Goal: Task Accomplishment & Management: Complete application form

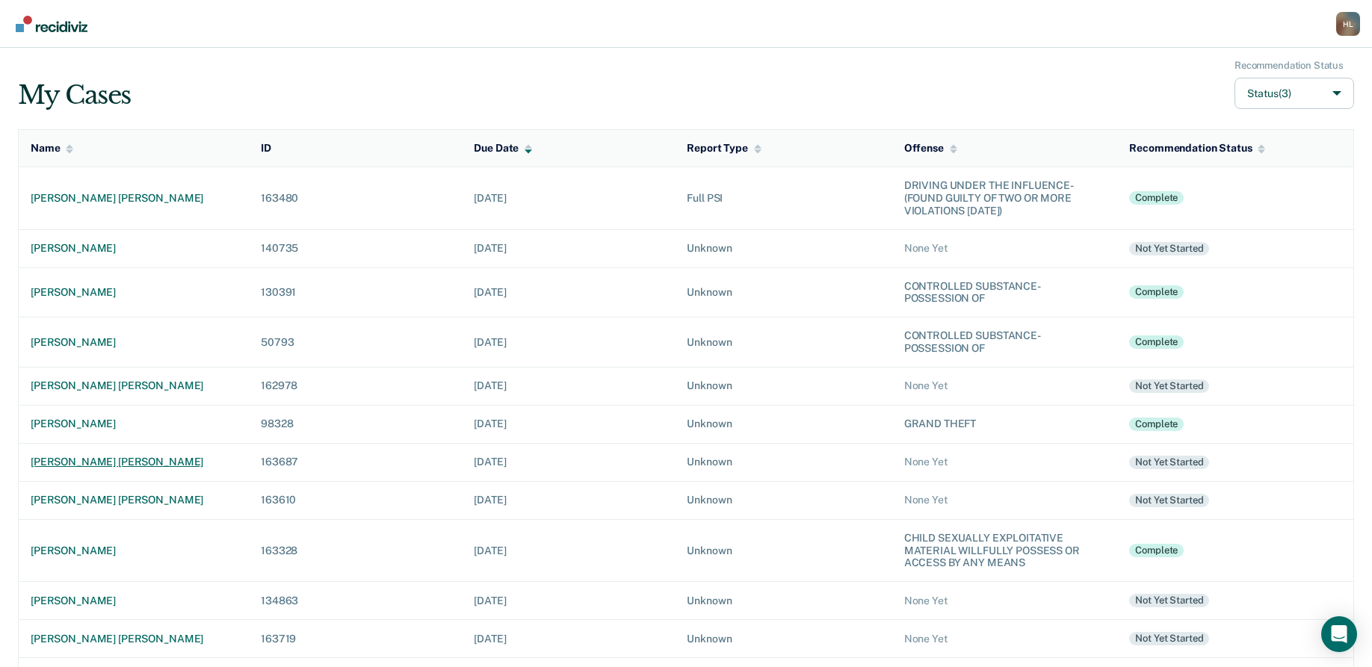
click at [108, 460] on div "[PERSON_NAME] [PERSON_NAME]" at bounding box center [134, 462] width 206 height 13
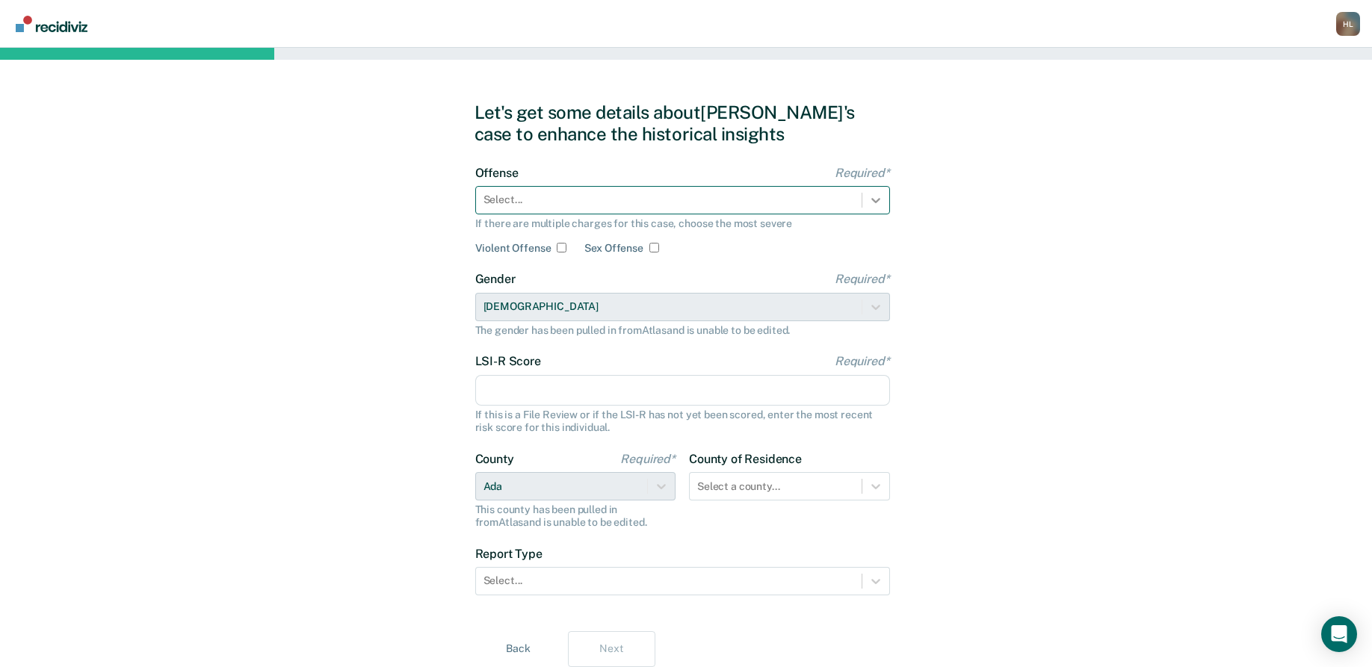
click at [875, 194] on icon at bounding box center [875, 200] width 15 height 15
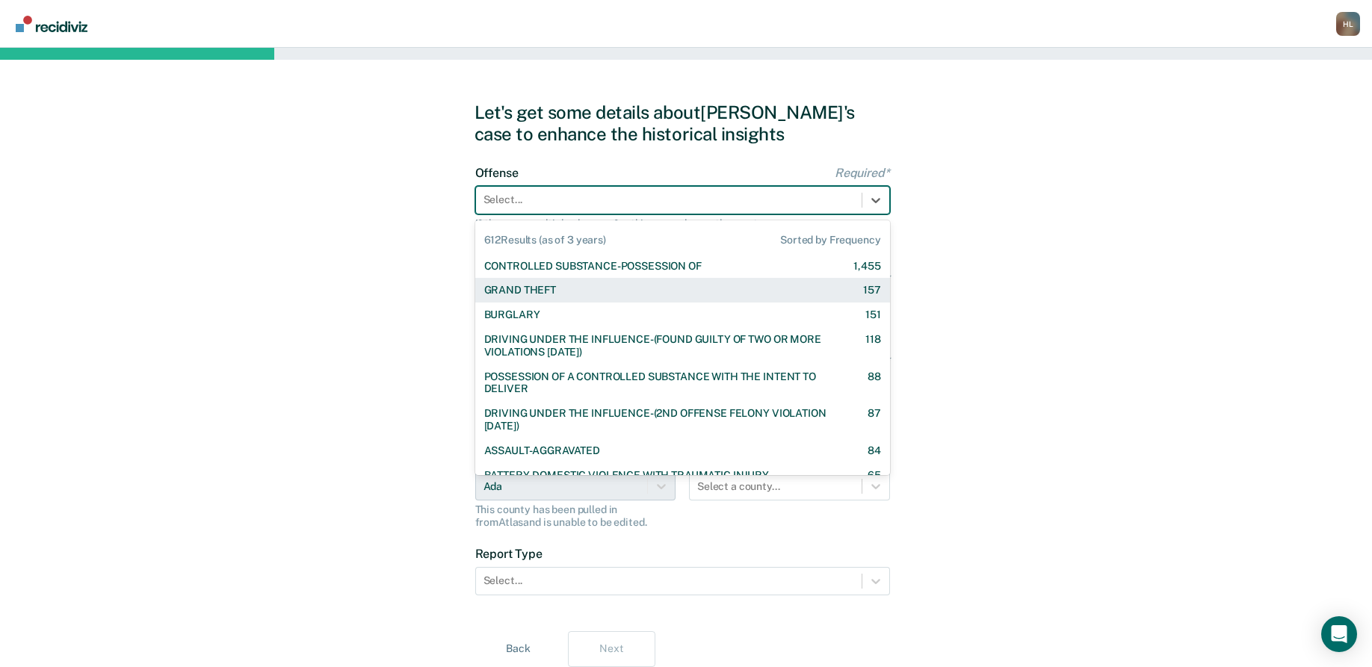
click at [691, 288] on div "GRAND THEFT 157" at bounding box center [682, 290] width 397 height 13
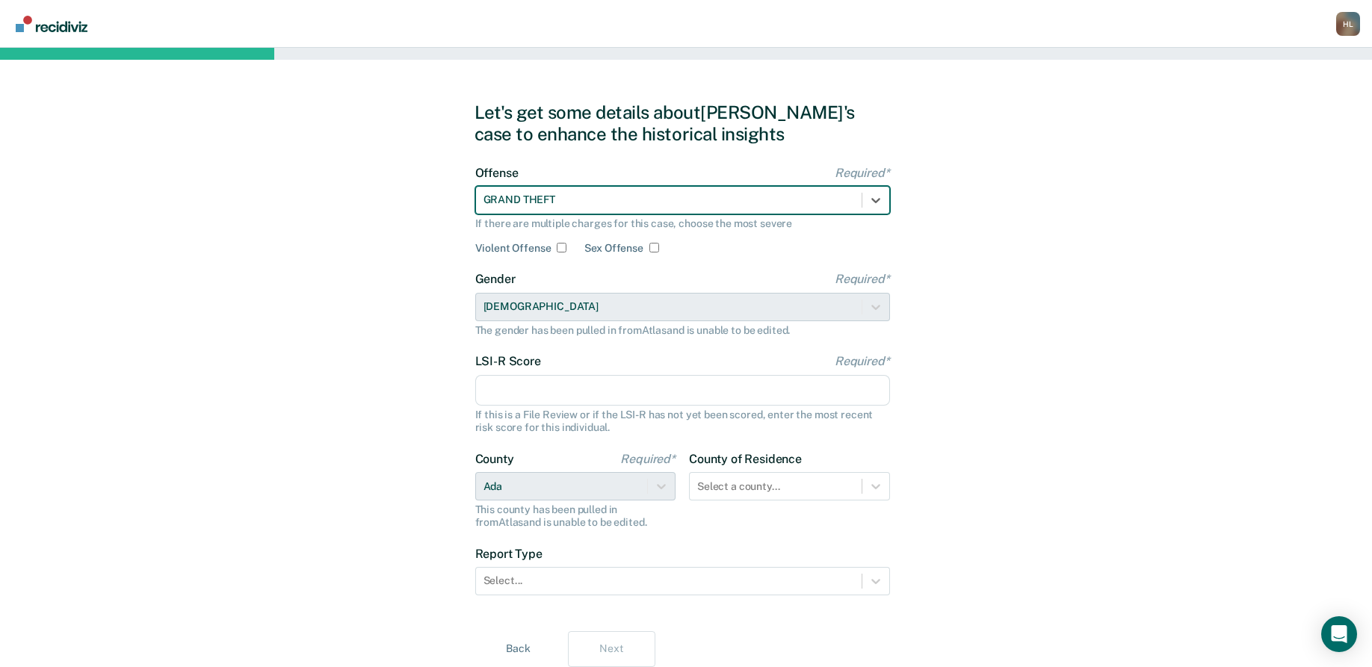
click at [701, 384] on input "LSI-R Score Required*" at bounding box center [682, 390] width 415 height 31
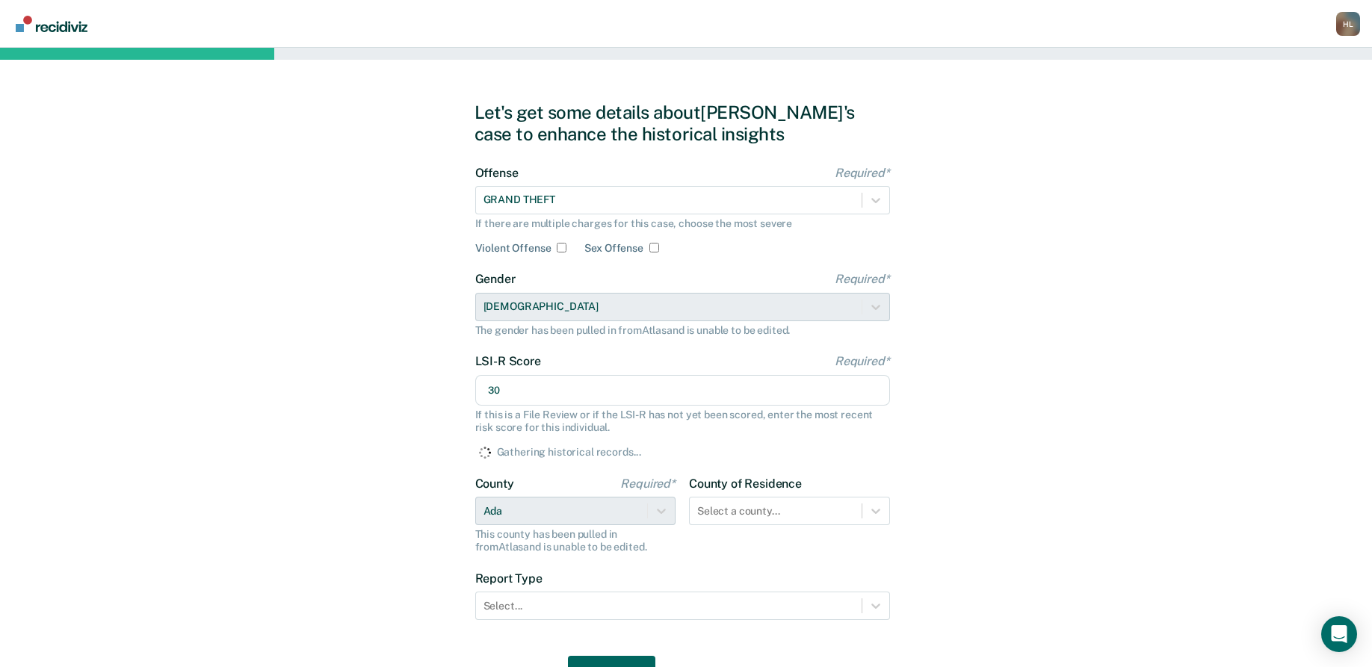
scroll to position [78, 0]
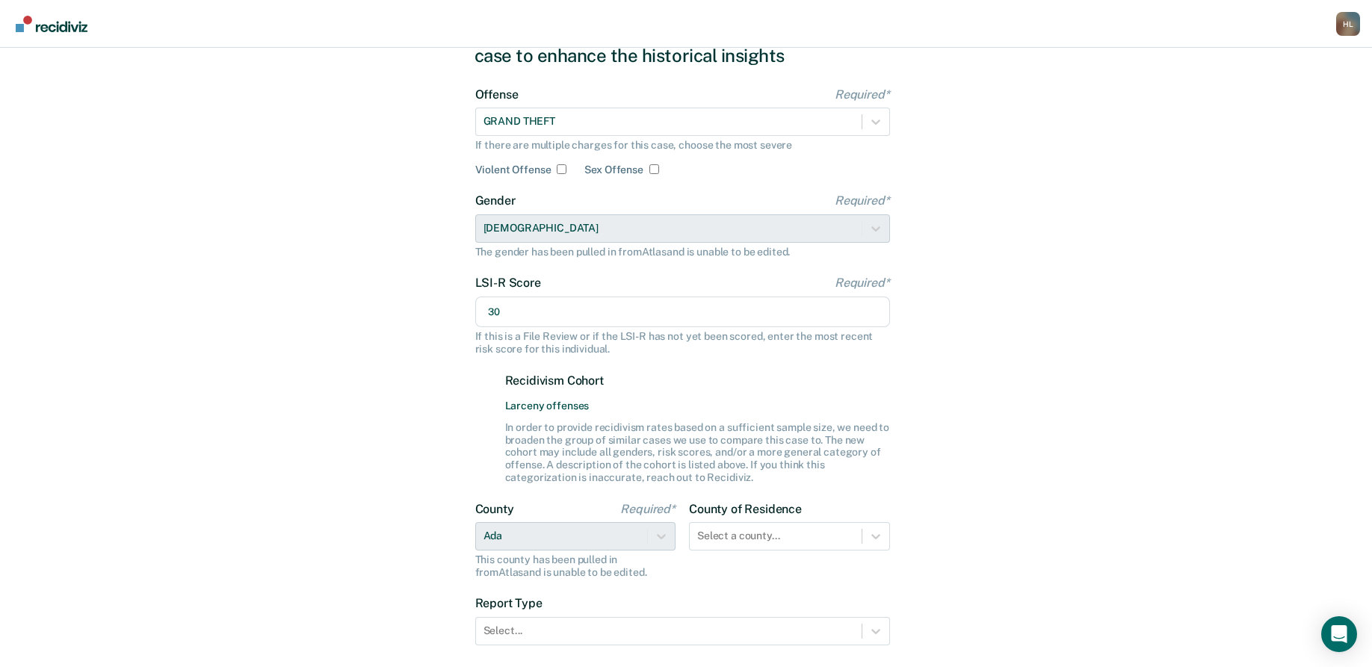
type input "30"
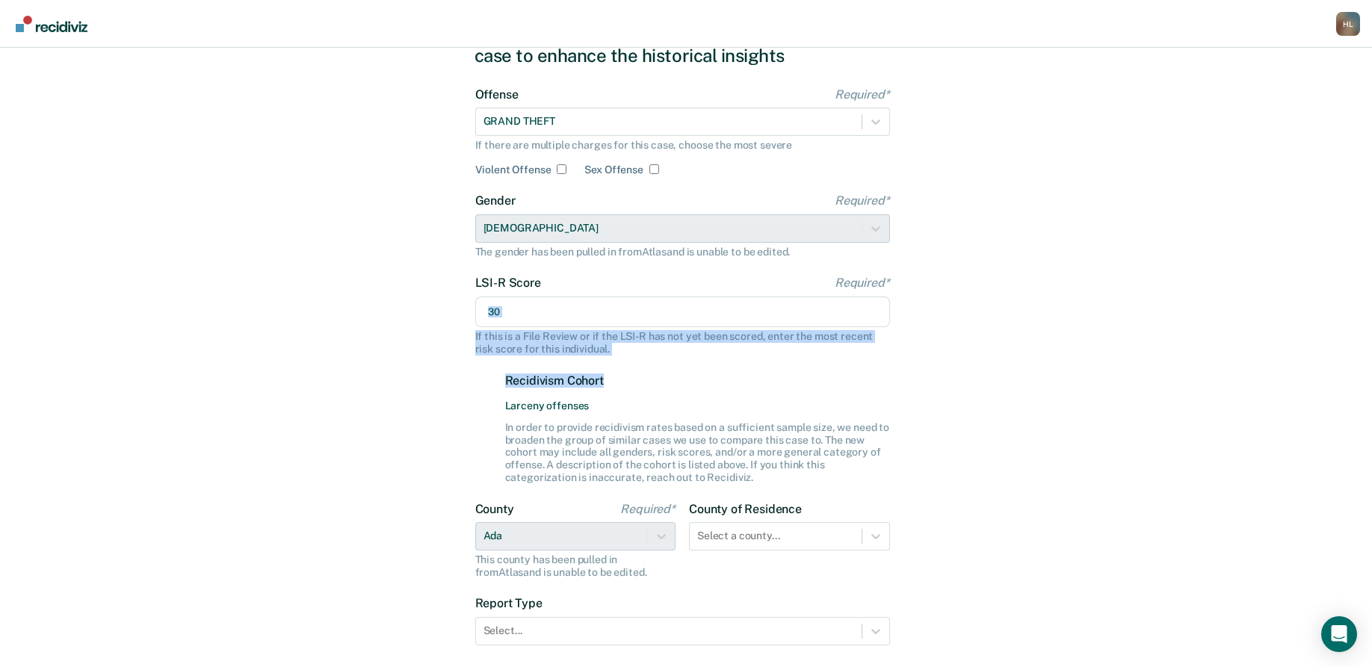
drag, startPoint x: 701, startPoint y: 384, endPoint x: 953, endPoint y: 329, distance: 257.8
click at [953, 329] on div "Let's get some details about [PERSON_NAME]'s case to enhance the historical ins…" at bounding box center [686, 370] width 1372 height 802
drag, startPoint x: 953, startPoint y: 329, endPoint x: 1000, endPoint y: 391, distance: 77.8
click at [1000, 391] on div "Let's get some details about [PERSON_NAME]'s case to enhance the historical ins…" at bounding box center [686, 370] width 1372 height 802
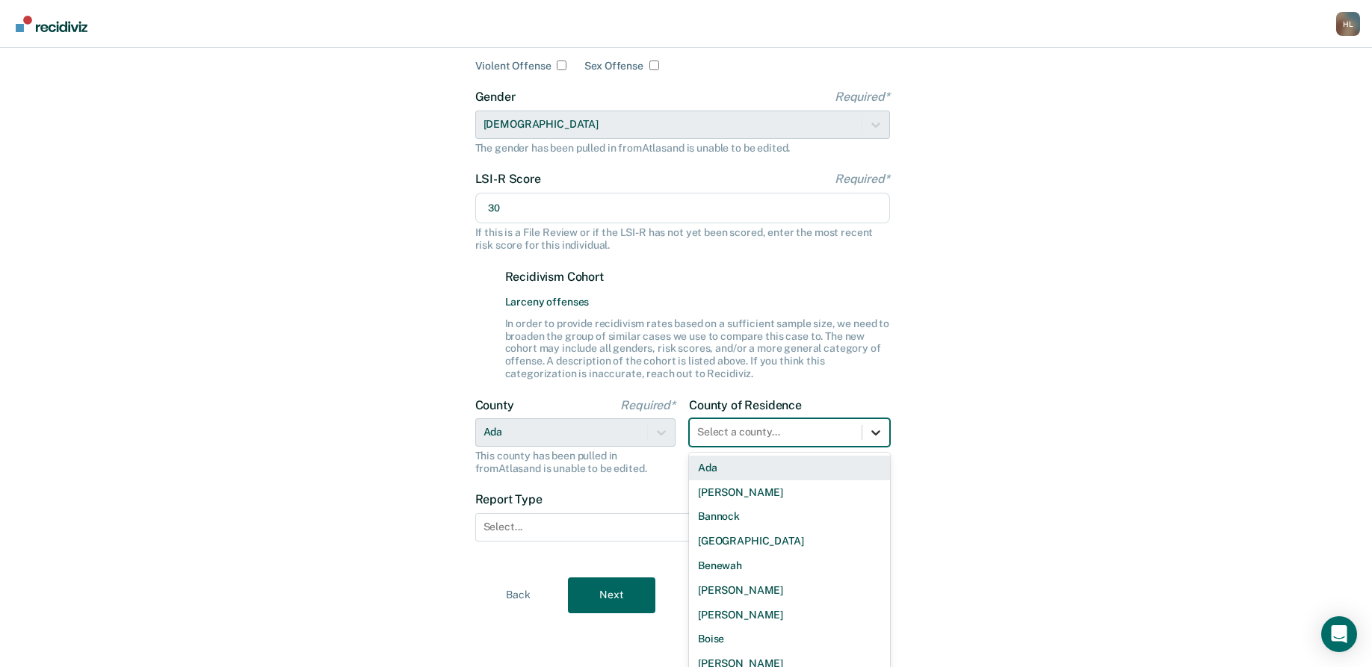
scroll to position [192, 0]
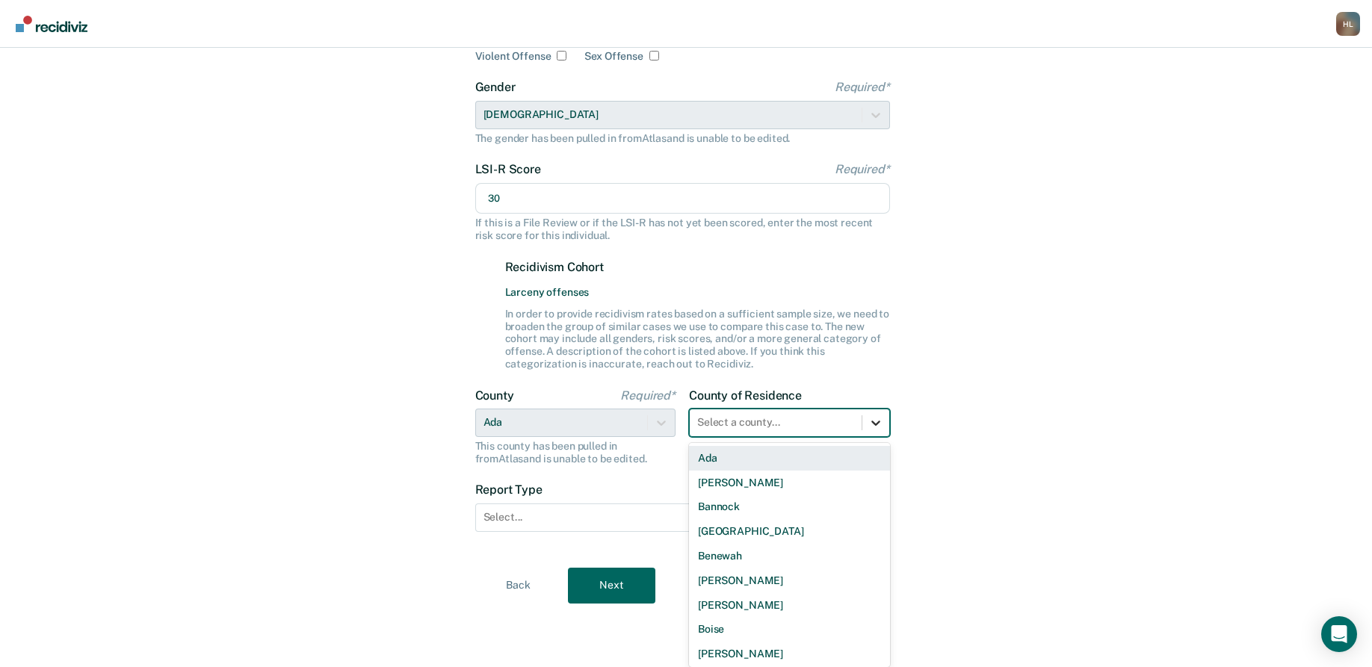
click at [880, 431] on div at bounding box center [875, 422] width 27 height 27
click at [769, 453] on div "Ada" at bounding box center [789, 458] width 201 height 25
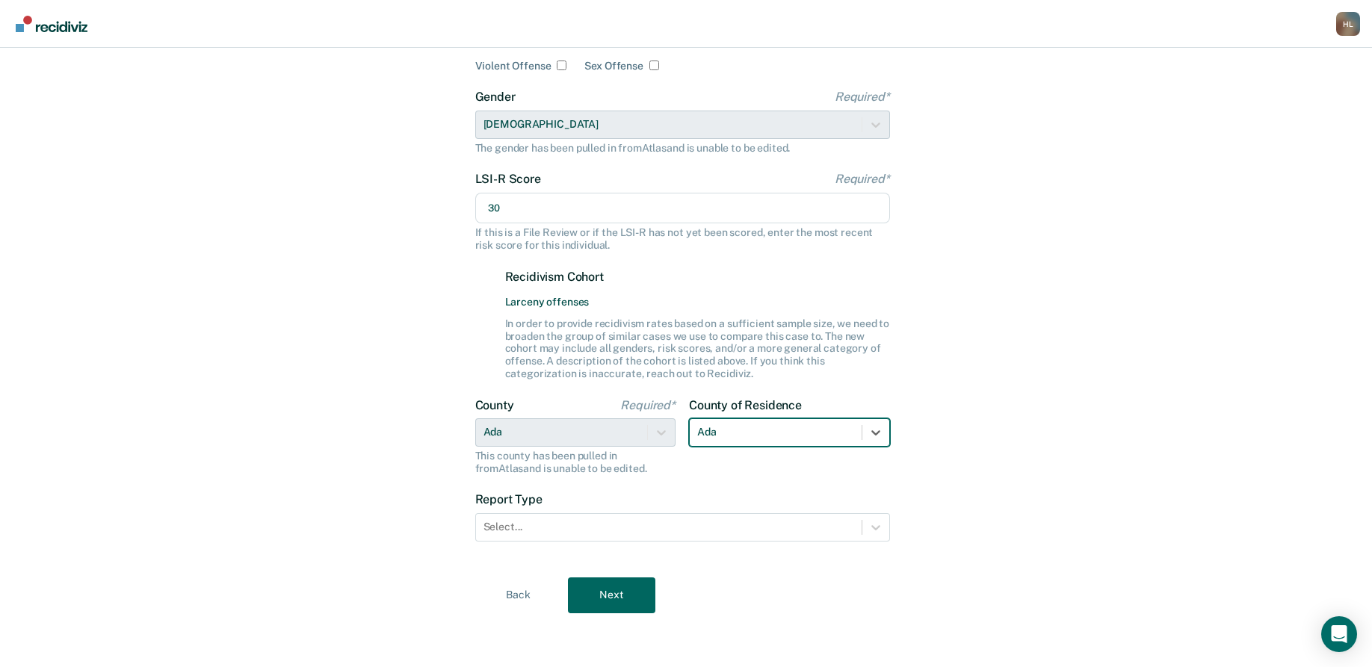
scroll to position [182, 0]
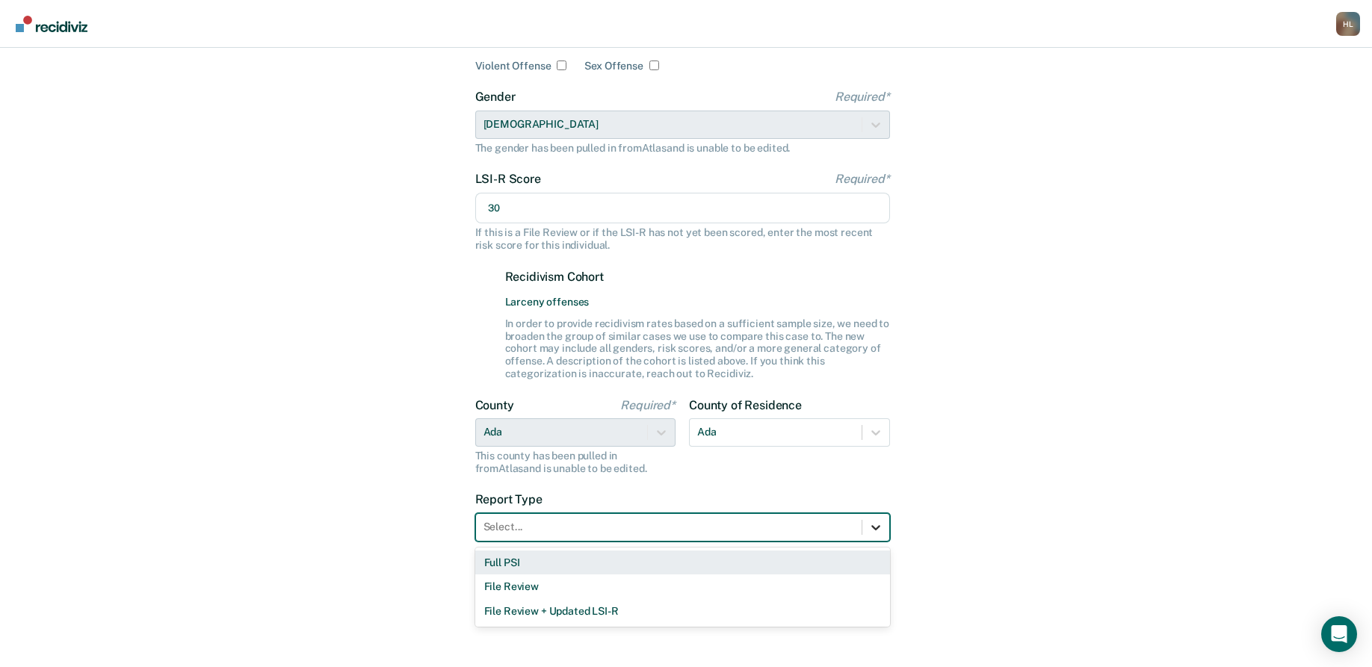
click at [870, 527] on icon at bounding box center [875, 527] width 15 height 15
click at [798, 562] on div "Full PSI" at bounding box center [682, 563] width 415 height 25
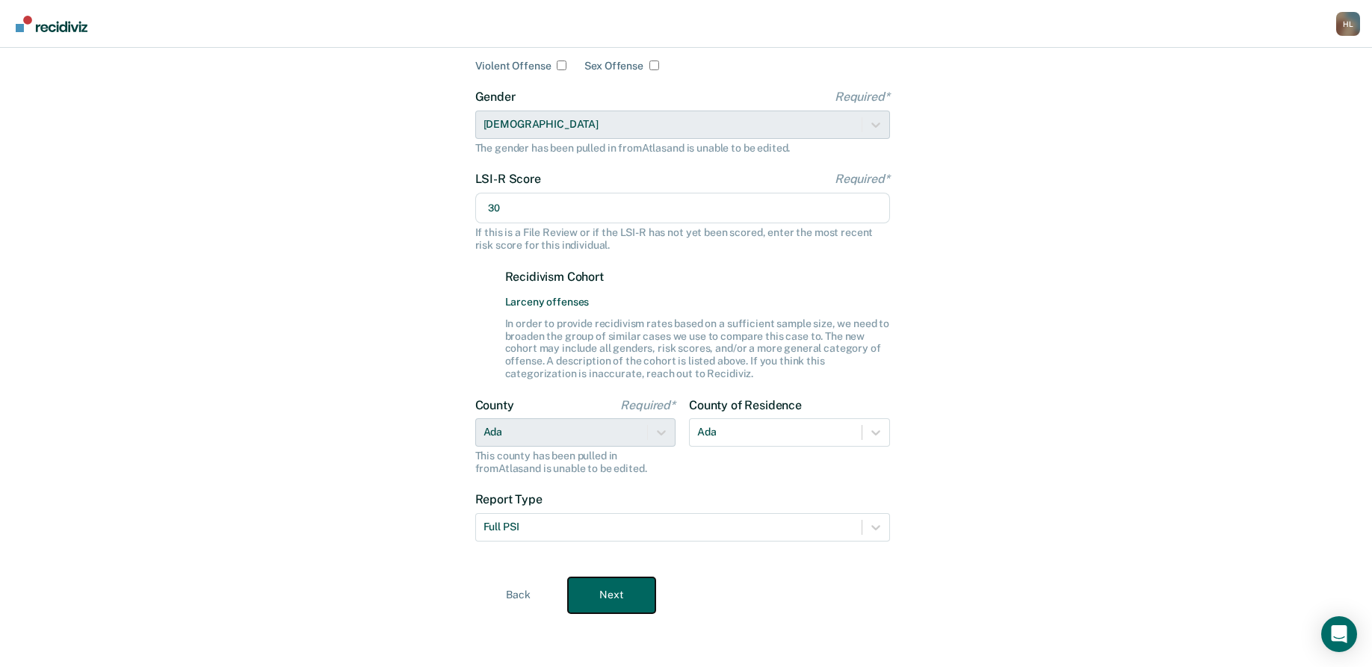
click at [619, 592] on button "Next" at bounding box center [611, 595] width 87 height 36
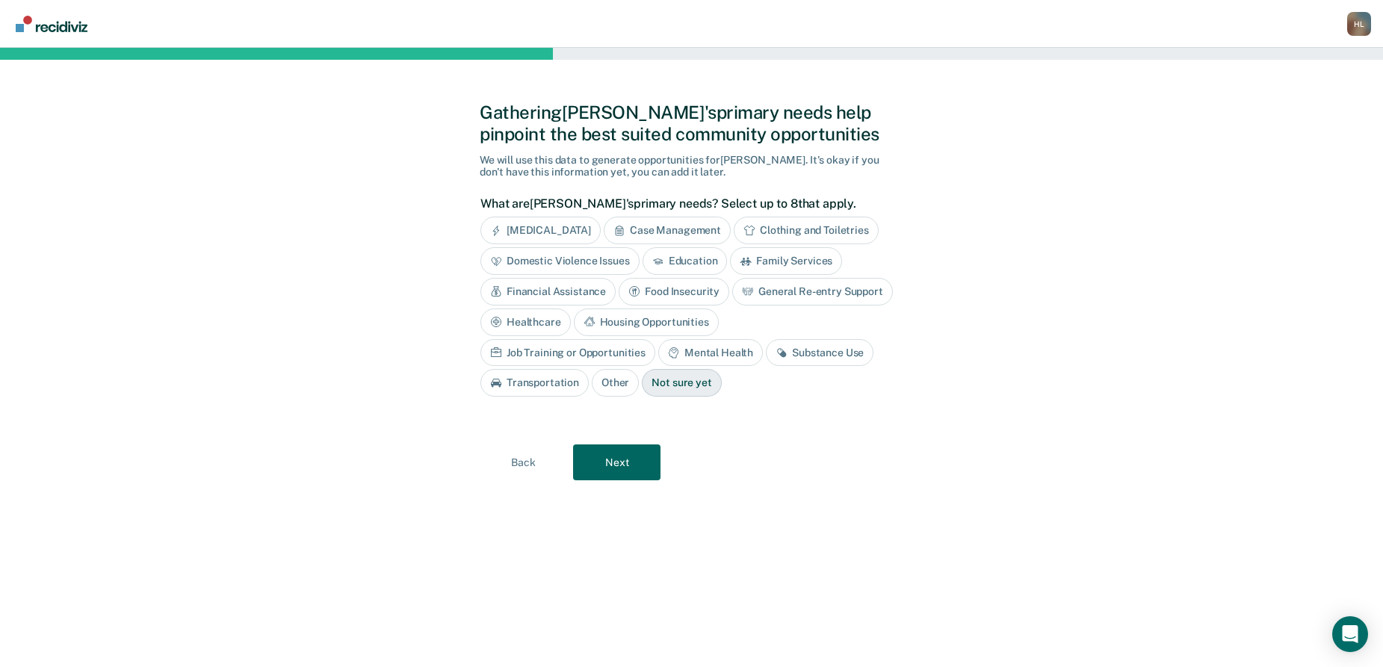
click at [702, 238] on div "Case Management" at bounding box center [667, 231] width 127 height 28
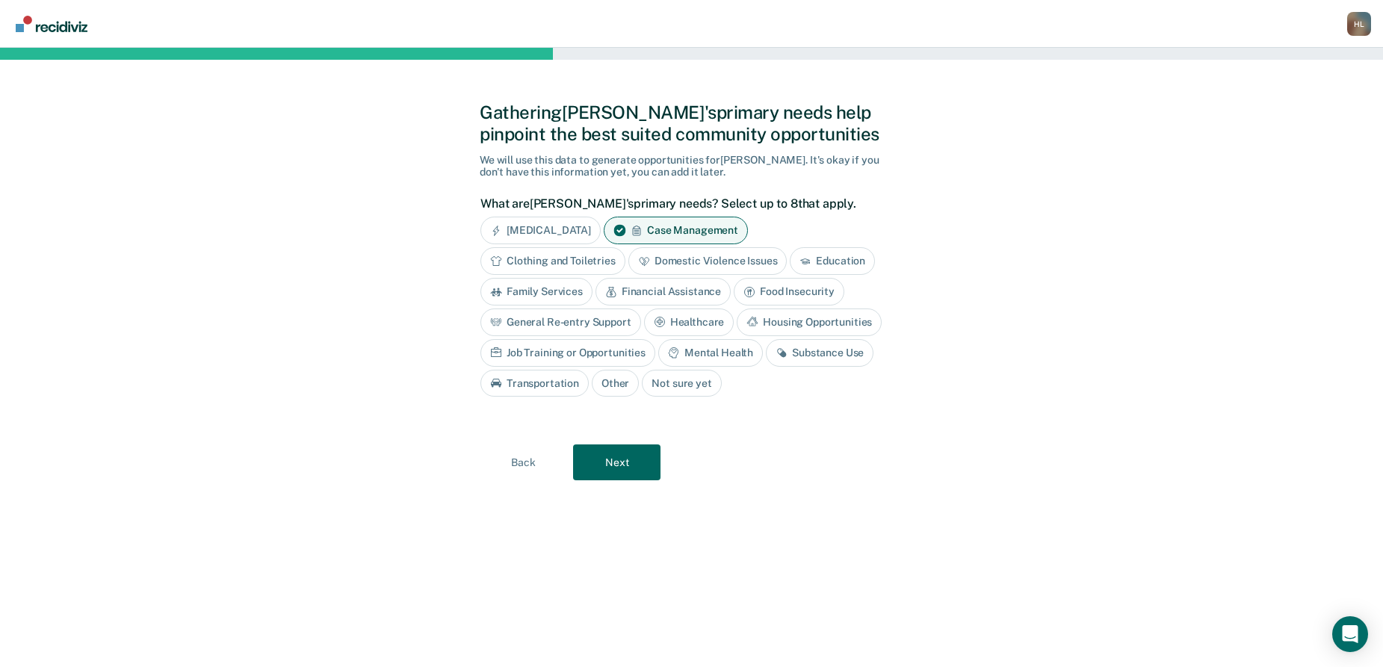
click at [588, 258] on div "Clothing and Toiletries" at bounding box center [552, 261] width 145 height 28
click at [671, 285] on div "Financial Assistance" at bounding box center [662, 292] width 135 height 28
click at [796, 285] on div "Food Insecurity" at bounding box center [806, 292] width 111 height 28
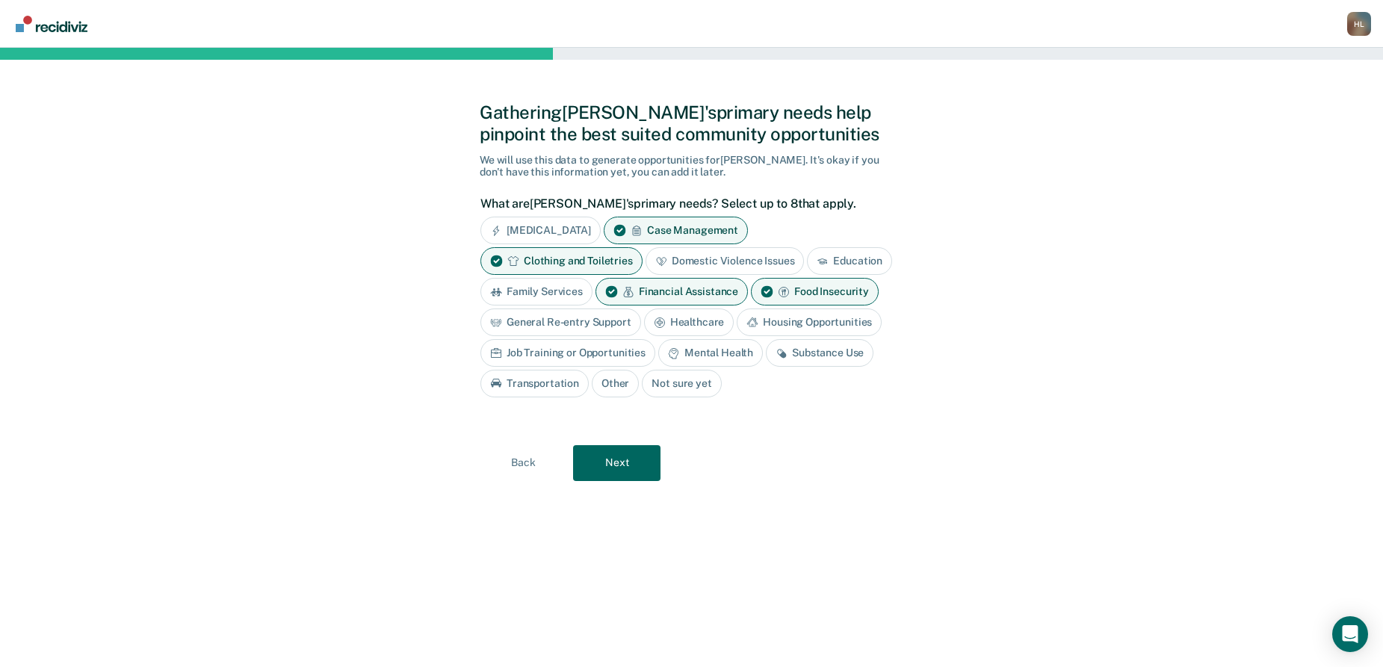
click at [607, 324] on div "General Re-entry Support" at bounding box center [560, 323] width 161 height 28
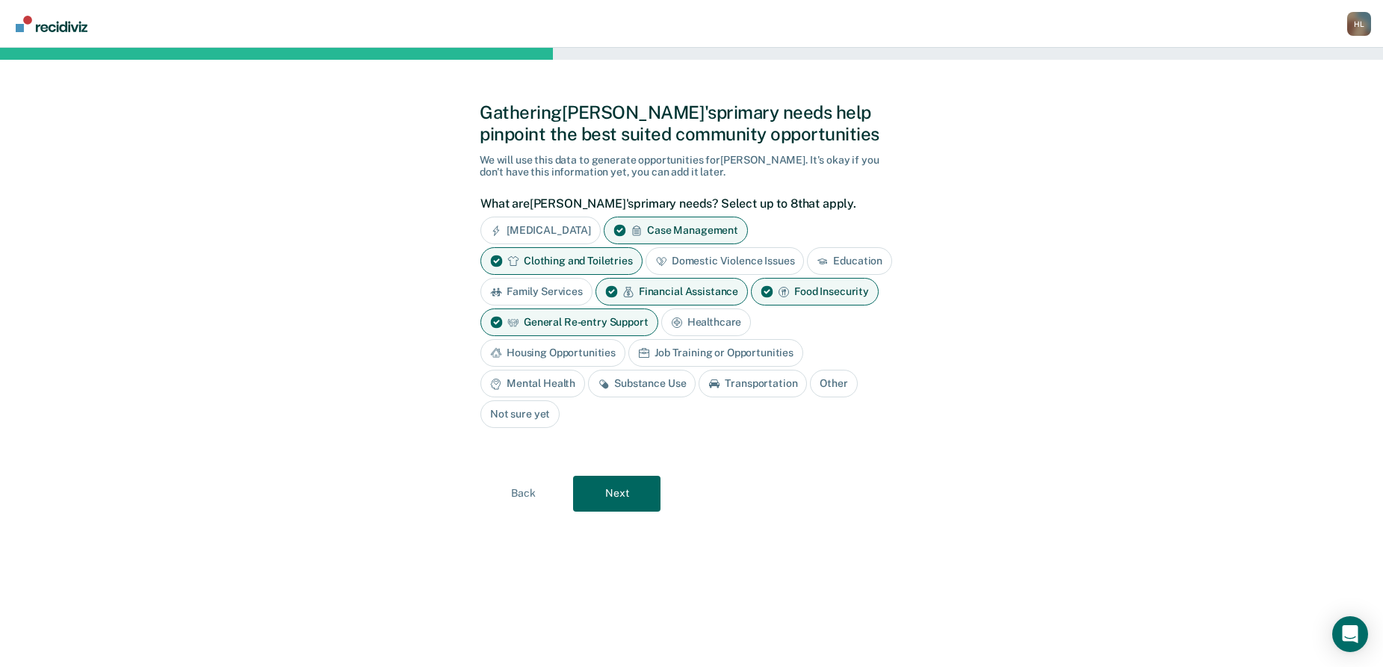
click at [696, 321] on div "Healthcare" at bounding box center [706, 323] width 90 height 28
click at [587, 351] on div "Housing Opportunities" at bounding box center [552, 353] width 145 height 28
click at [698, 349] on div "Job Training or Opportunities" at bounding box center [732, 353] width 175 height 28
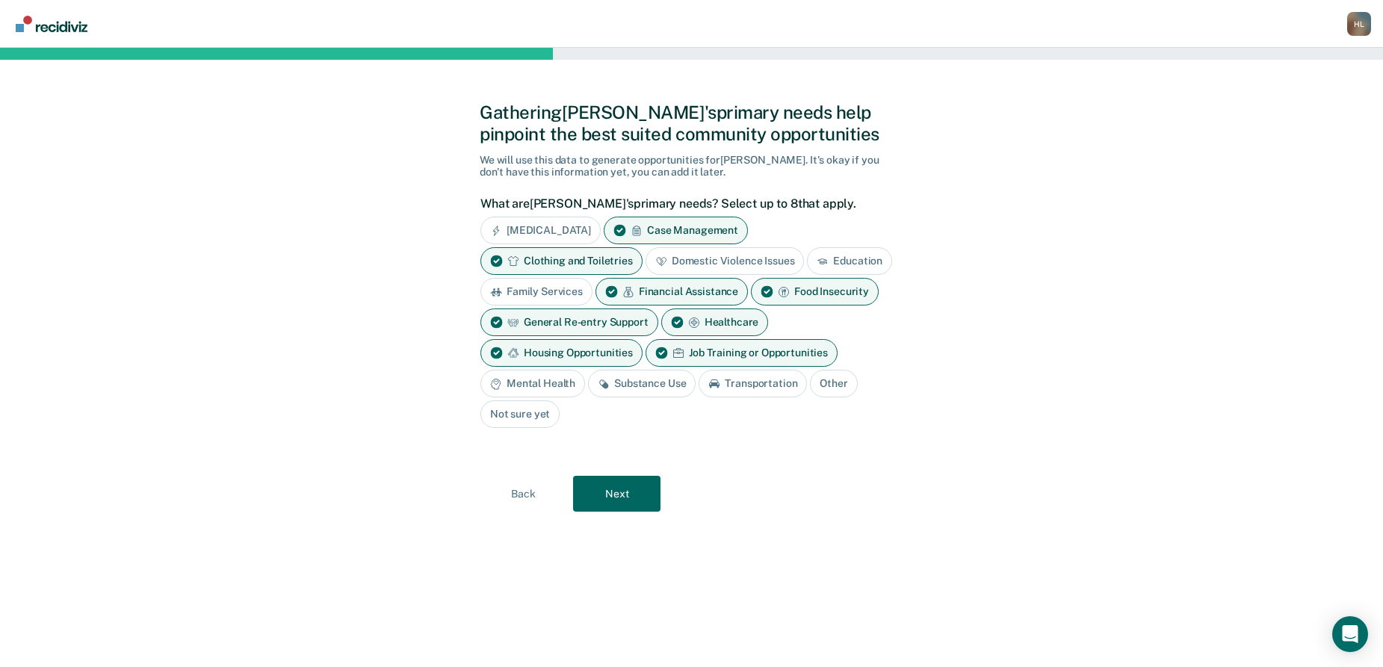
click at [660, 377] on div "Substance Use" at bounding box center [642, 384] width 108 height 28
click at [647, 384] on div "Substance Use" at bounding box center [642, 384] width 108 height 28
click at [730, 381] on div "Transportation" at bounding box center [753, 384] width 108 height 28
click at [626, 229] on icon at bounding box center [620, 231] width 12 height 12
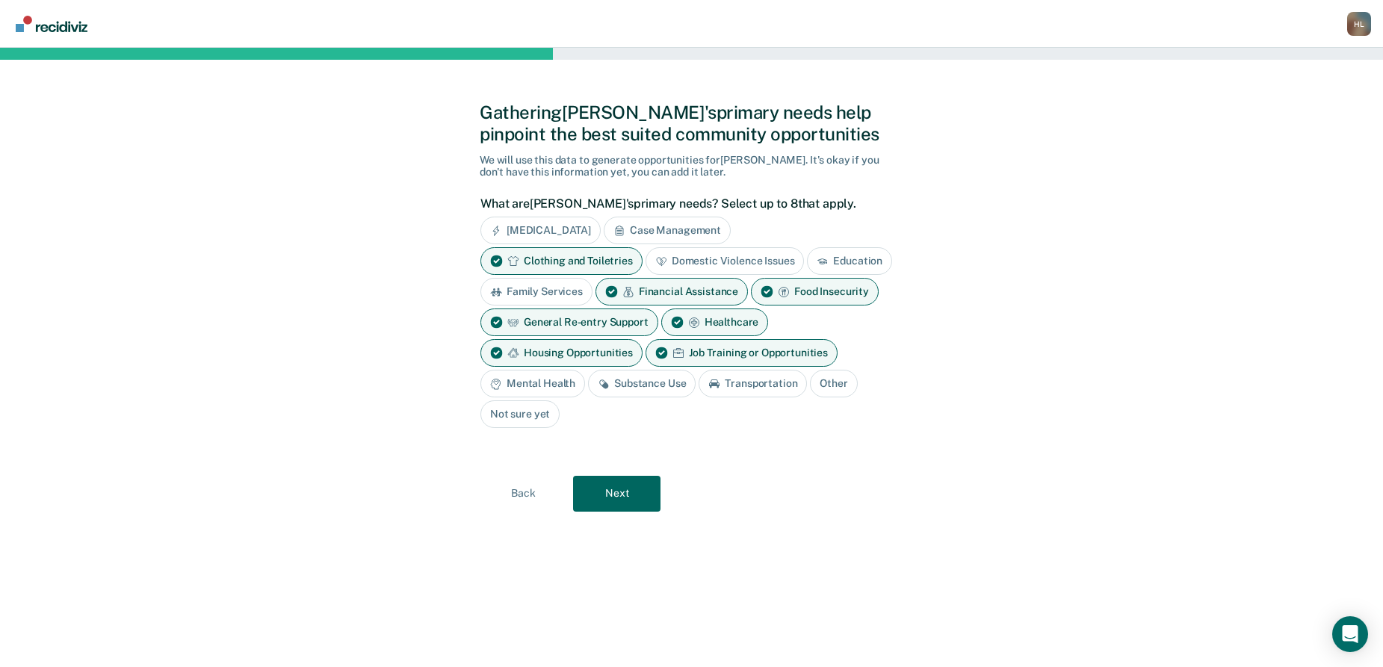
click at [631, 378] on div "Substance Use" at bounding box center [642, 384] width 108 height 28
click at [622, 493] on button "Next" at bounding box center [616, 494] width 87 height 36
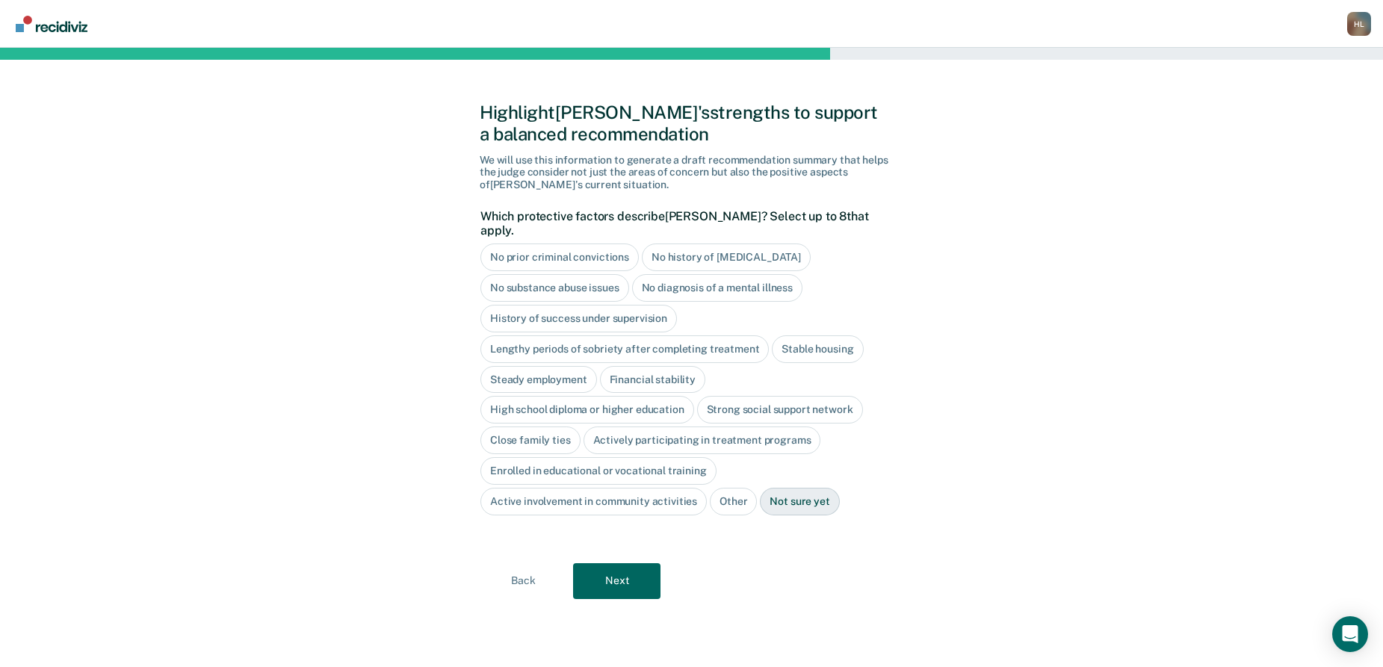
click at [787, 488] on div "Not sure yet" at bounding box center [799, 502] width 79 height 28
click at [615, 563] on button "Next" at bounding box center [616, 581] width 87 height 36
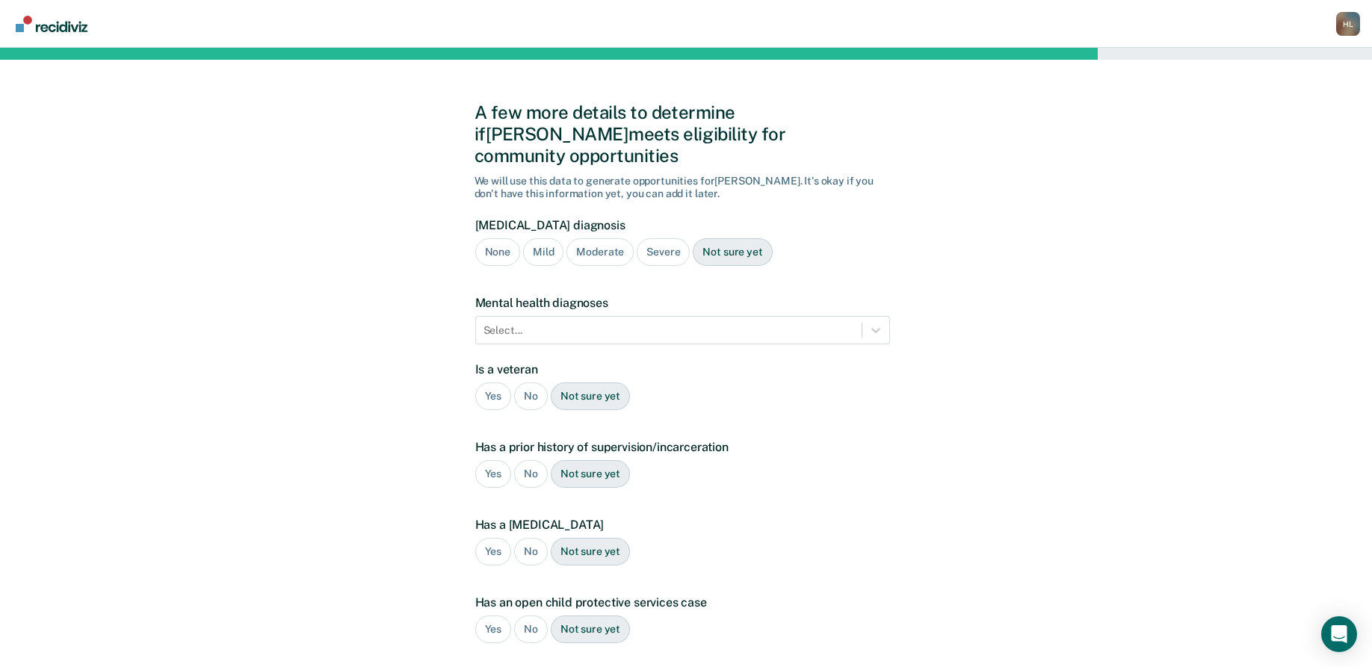
click at [734, 238] on div "Not sure yet" at bounding box center [732, 252] width 79 height 28
click at [877, 323] on icon at bounding box center [875, 330] width 15 height 15
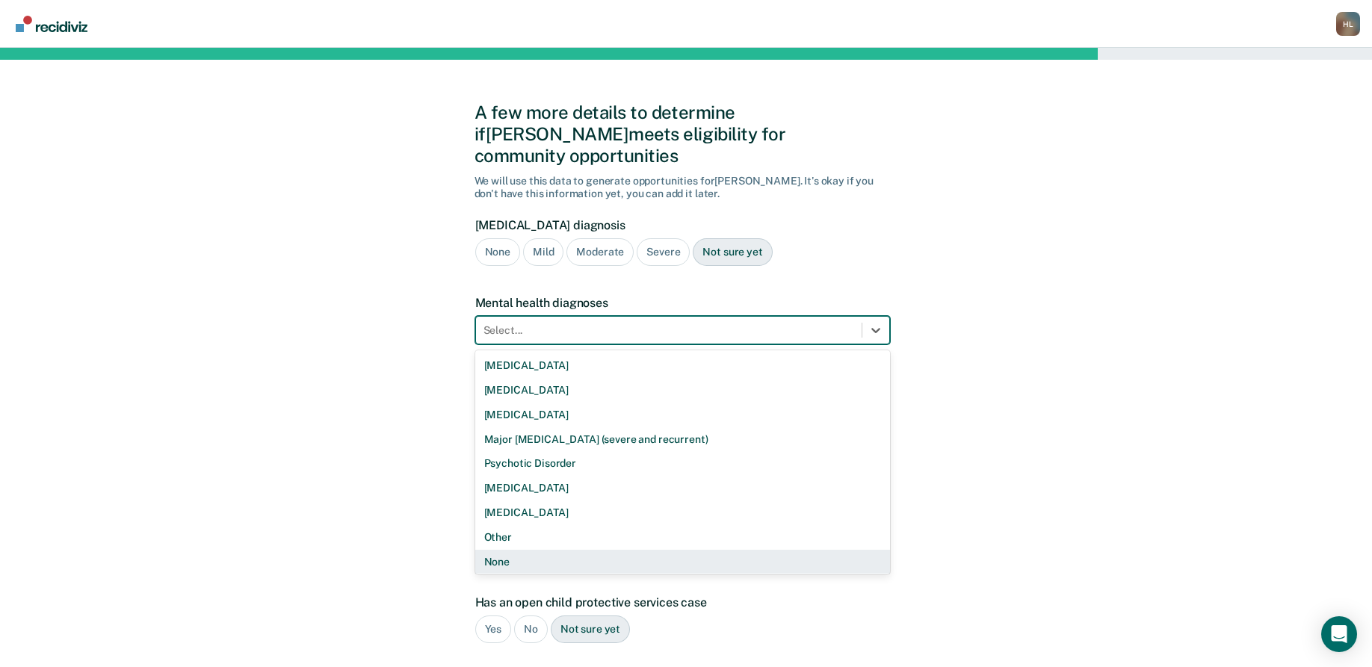
click at [549, 550] on div "None" at bounding box center [682, 562] width 415 height 25
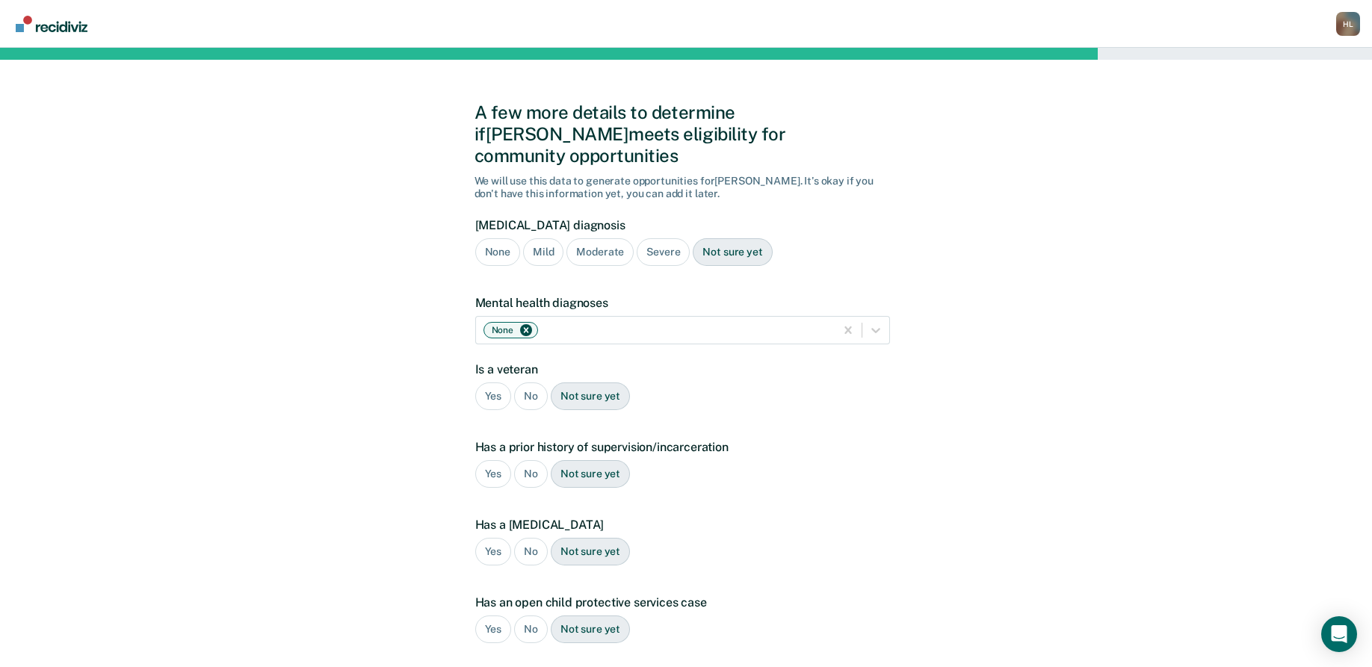
click at [533, 383] on div "No" at bounding box center [531, 397] width 34 height 28
click at [491, 460] on div "Yes" at bounding box center [493, 474] width 37 height 28
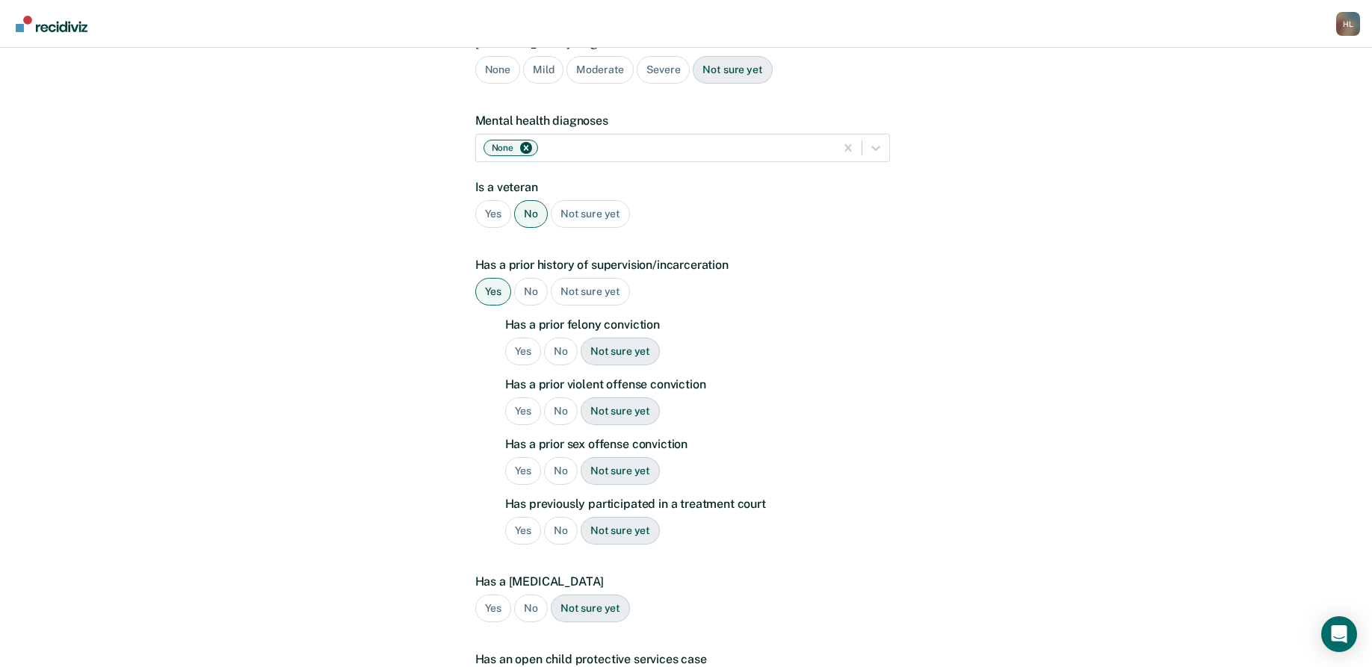
scroll to position [184, 0]
click at [564, 336] on div "No" at bounding box center [561, 350] width 34 height 28
click at [557, 396] on div "No" at bounding box center [561, 410] width 34 height 28
click at [554, 456] on div "No" at bounding box center [561, 470] width 34 height 28
click at [557, 515] on div "No" at bounding box center [561, 529] width 34 height 28
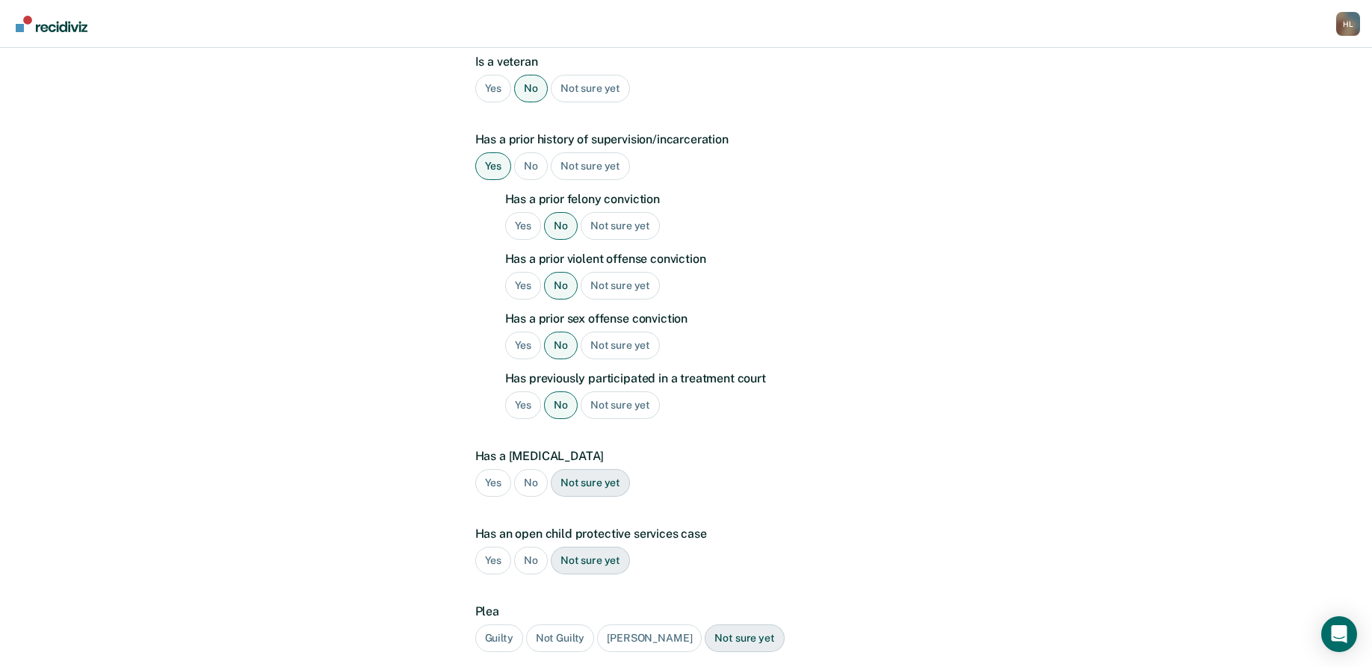
scroll to position [311, 0]
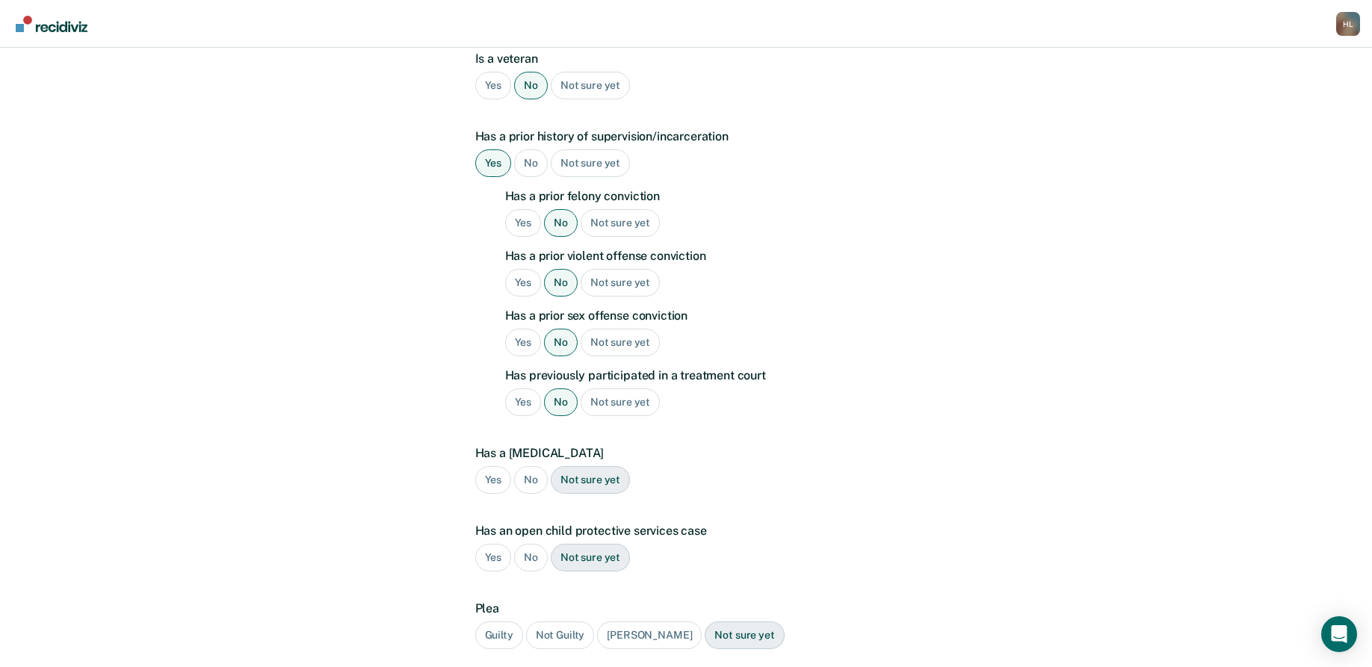
click at [530, 466] on div "No" at bounding box center [531, 480] width 34 height 28
click at [529, 544] on div "No" at bounding box center [531, 558] width 34 height 28
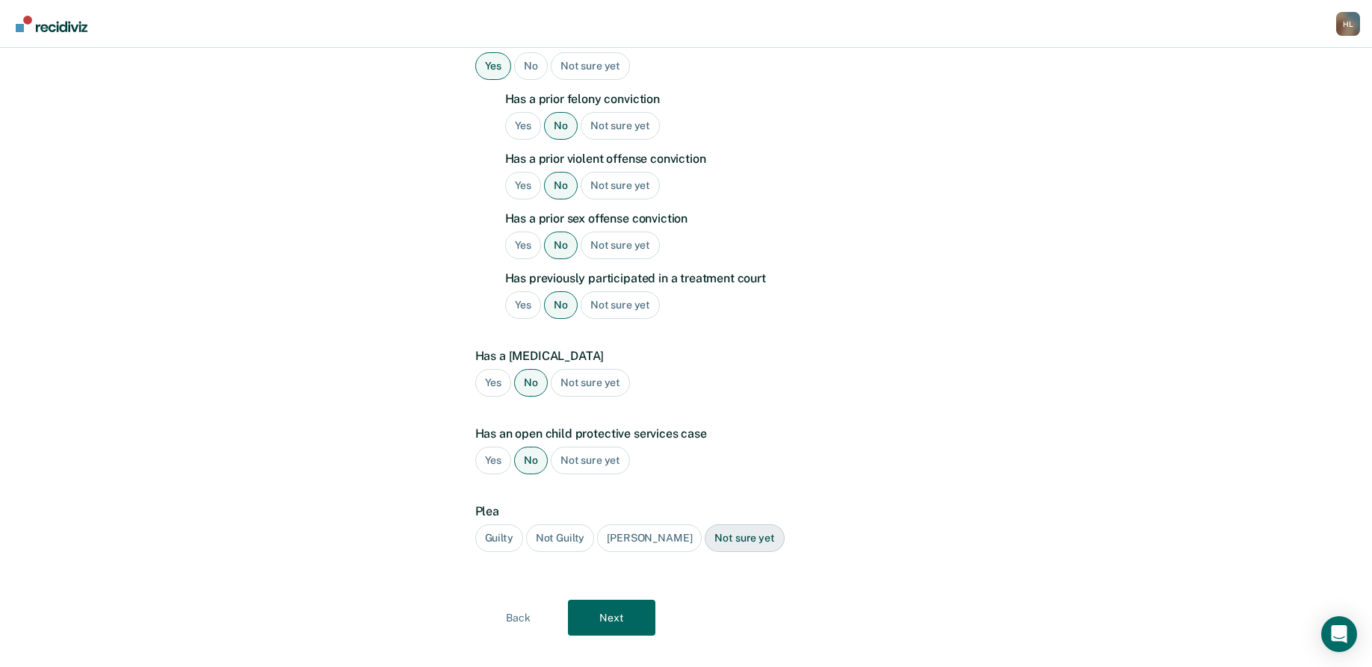
scroll to position [409, 0]
click at [506, 524] on div "Guilty" at bounding box center [499, 538] width 48 height 28
click at [608, 599] on button "Next" at bounding box center [611, 617] width 87 height 36
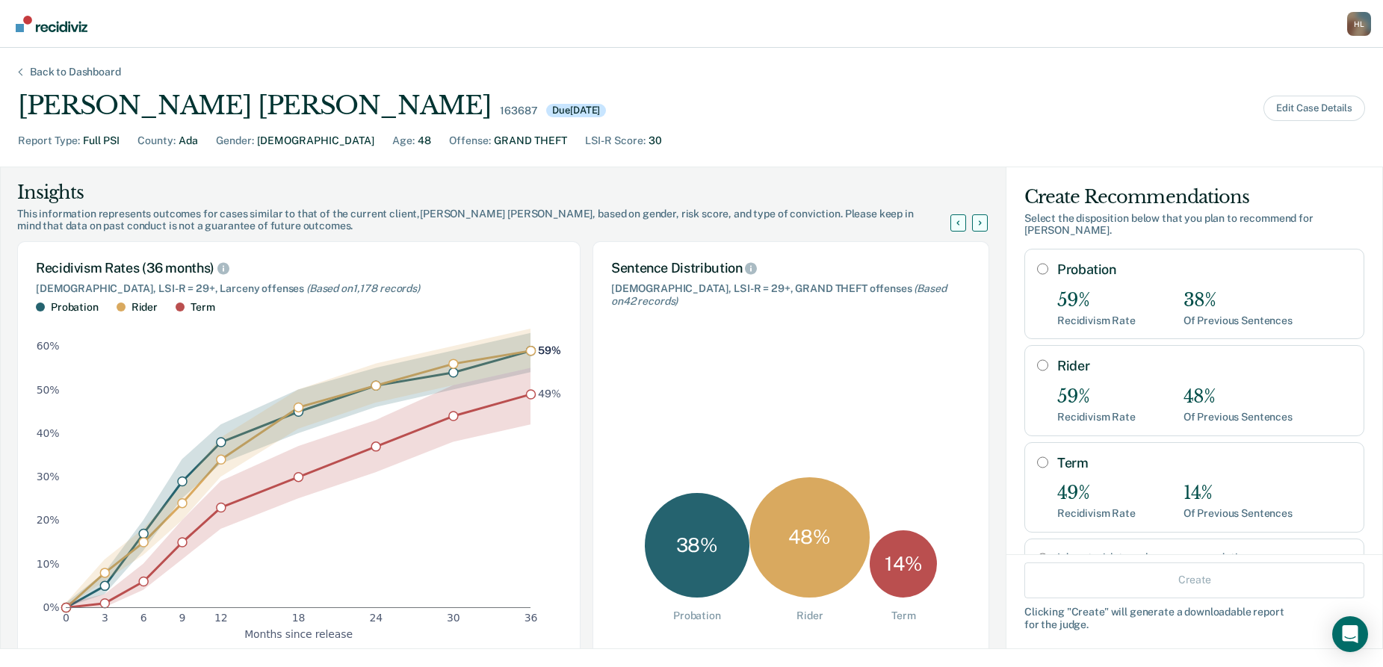
click at [1019, 642] on div "Create Clicking " Create " will generate a downloadable report for the judge." at bounding box center [1194, 601] width 376 height 95
click at [1037, 263] on input "Probation" at bounding box center [1042, 269] width 11 height 12
radio input "true"
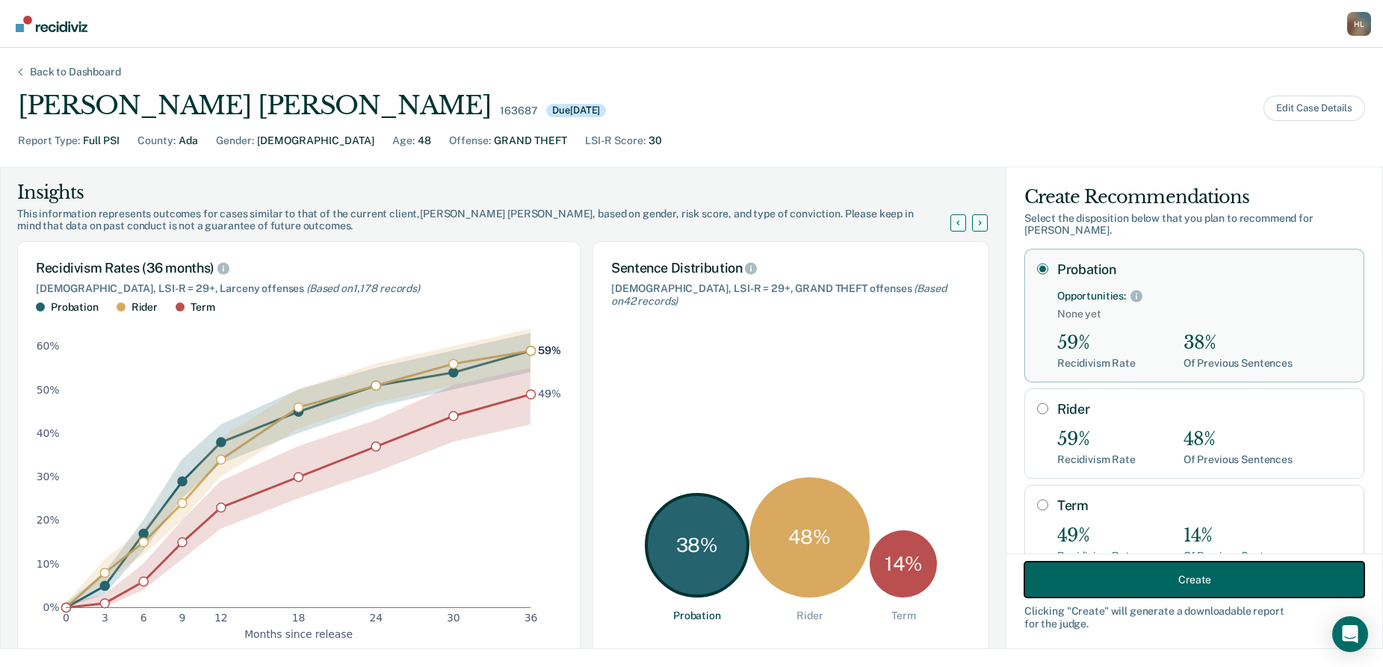
click at [1166, 573] on button "Create" at bounding box center [1194, 580] width 340 height 36
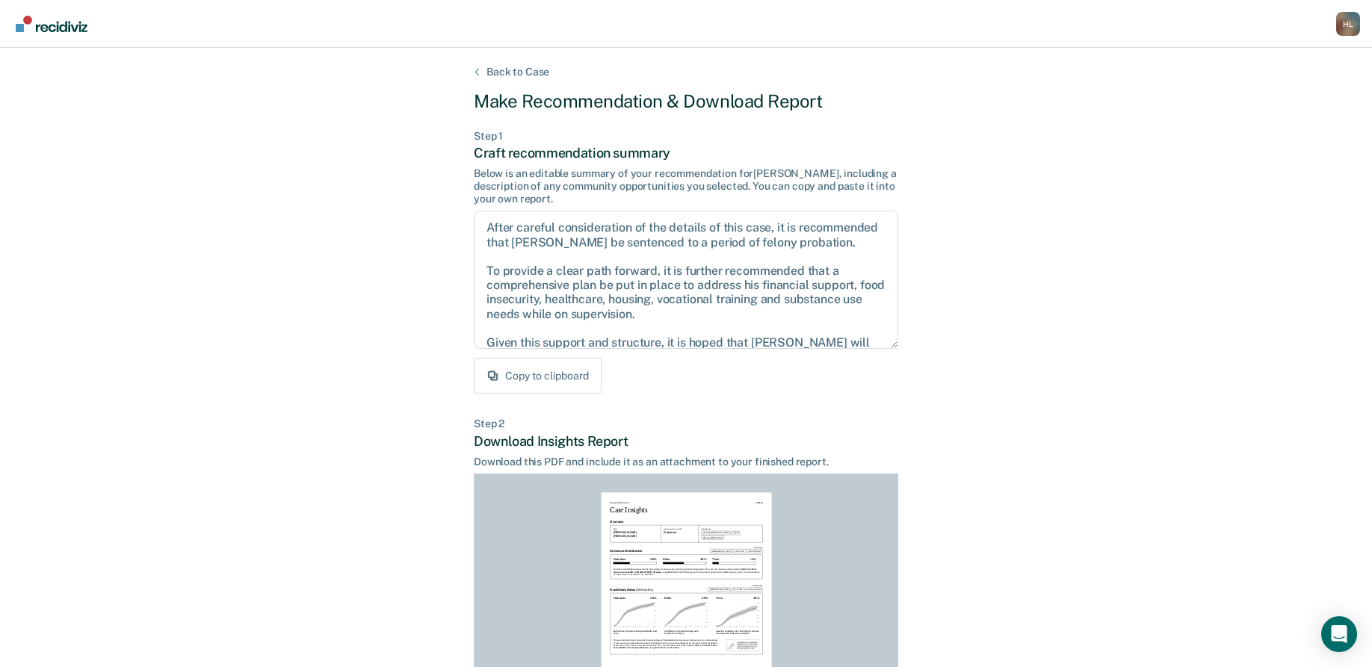
scroll to position [185, 0]
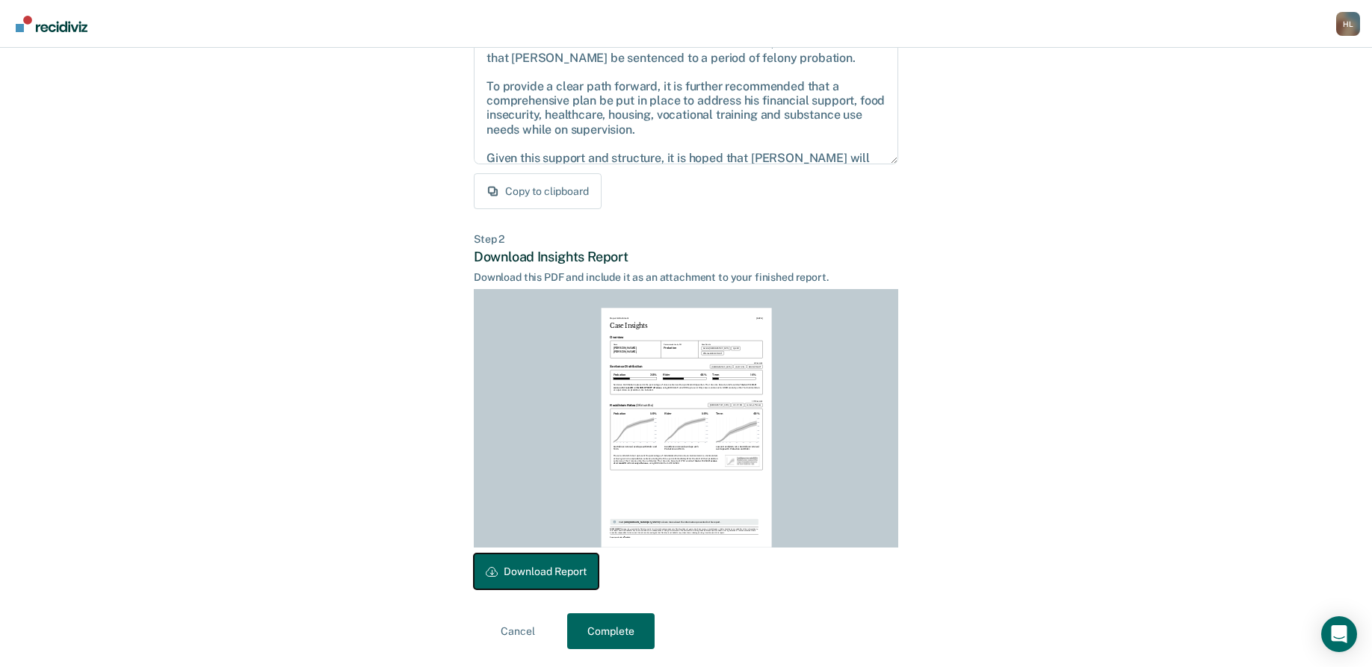
click at [568, 576] on button "Download Report" at bounding box center [536, 572] width 125 height 36
click at [599, 619] on button "Complete" at bounding box center [610, 631] width 87 height 36
